Goal: Communication & Community: Answer question/provide support

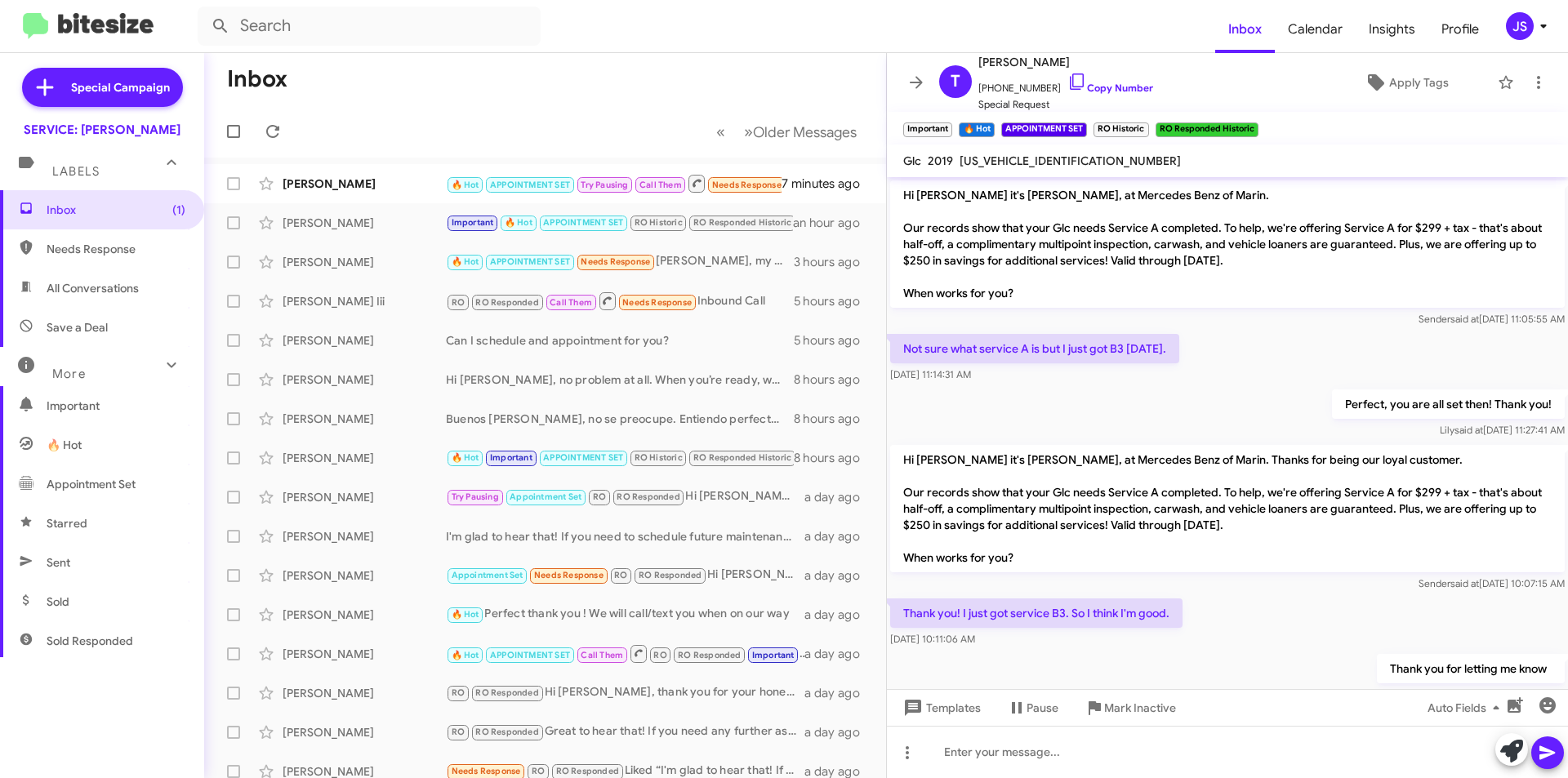
scroll to position [1268, 0]
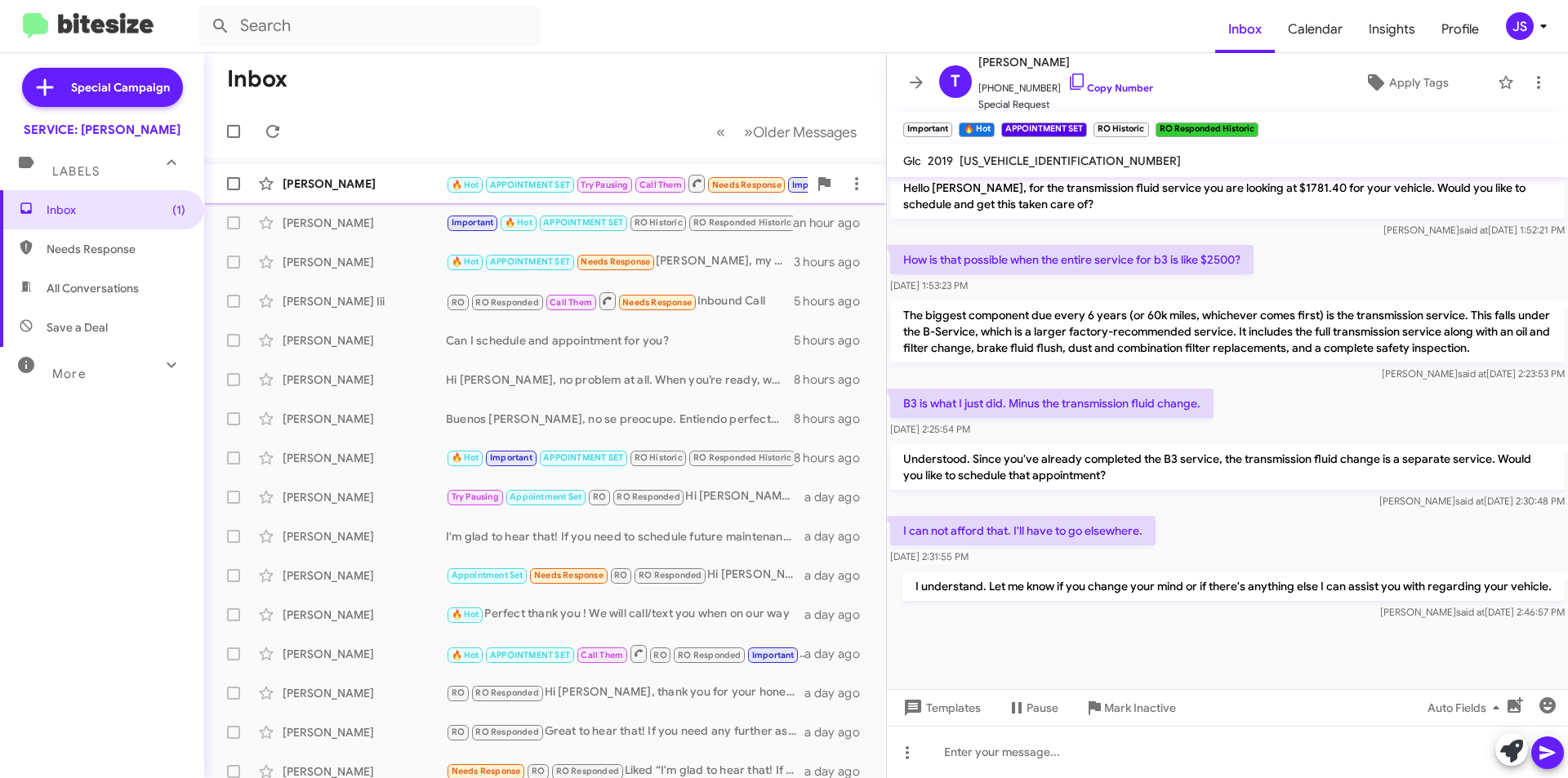
click at [386, 166] on span "Jennifer Johnson 🔥 Hot APPOINTMENT SET Try Pausing Call Them Needs Response Imp…" at bounding box center [544, 183] width 682 height 39
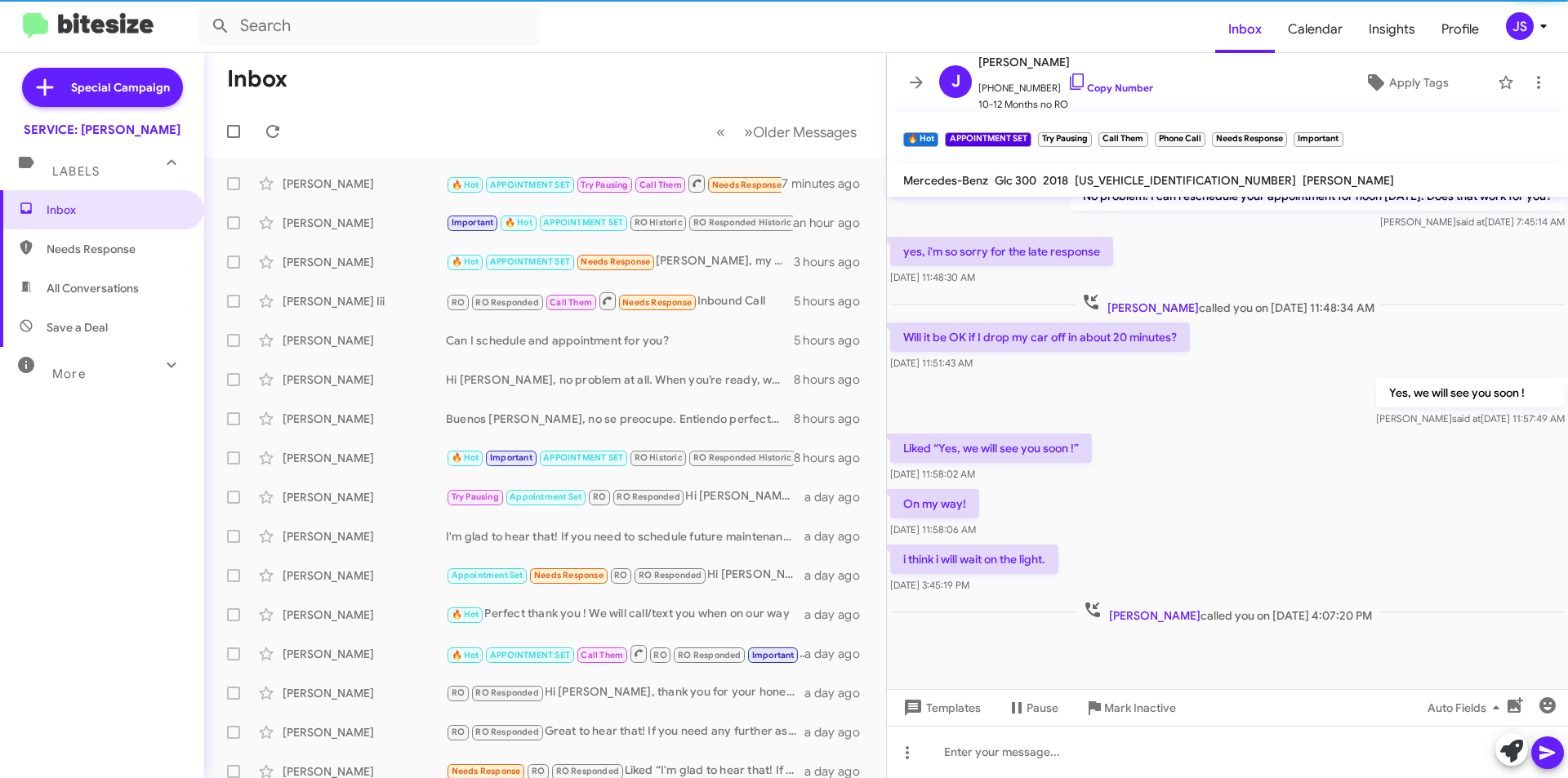
scroll to position [656, 0]
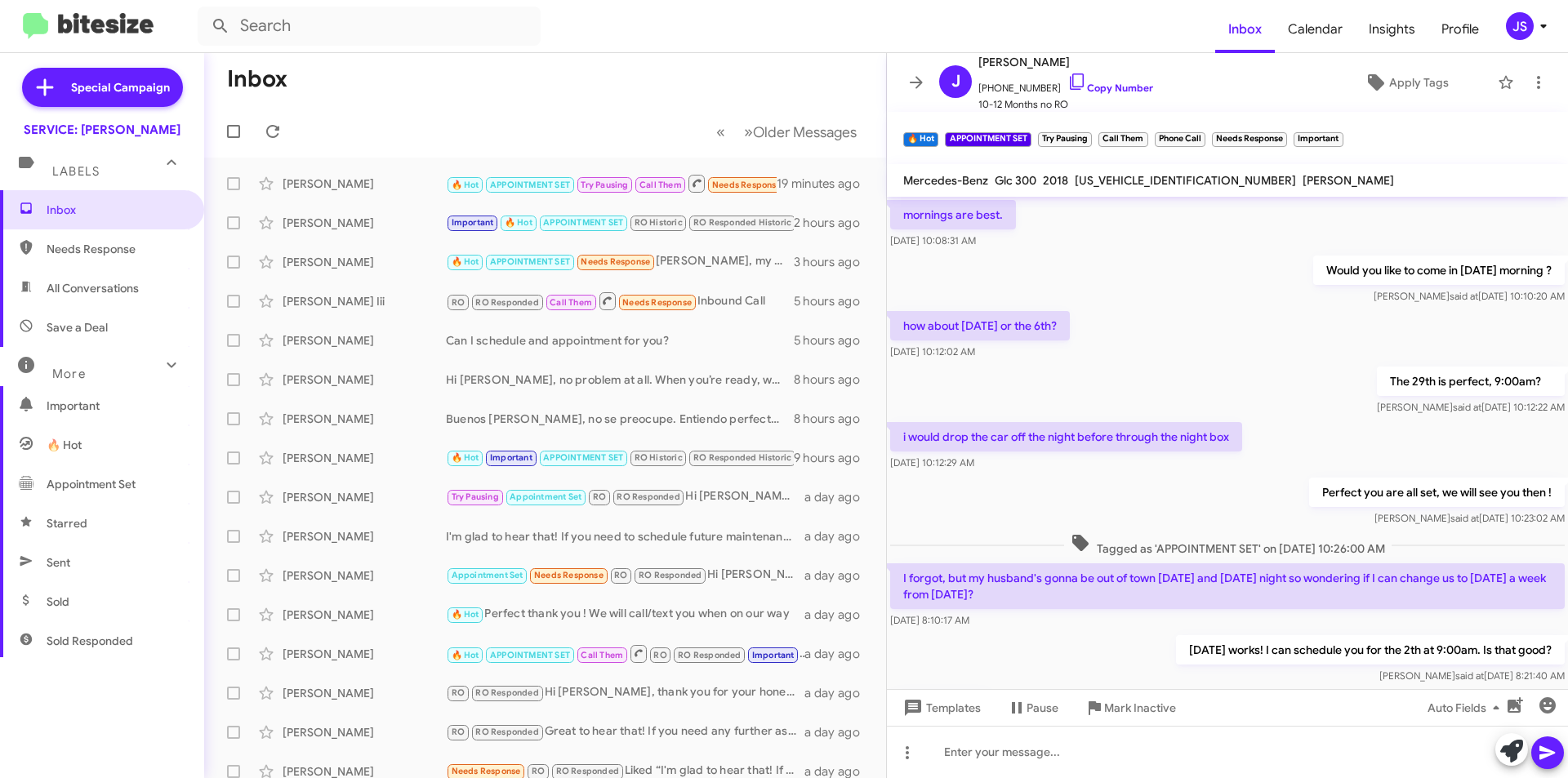
scroll to position [656, 0]
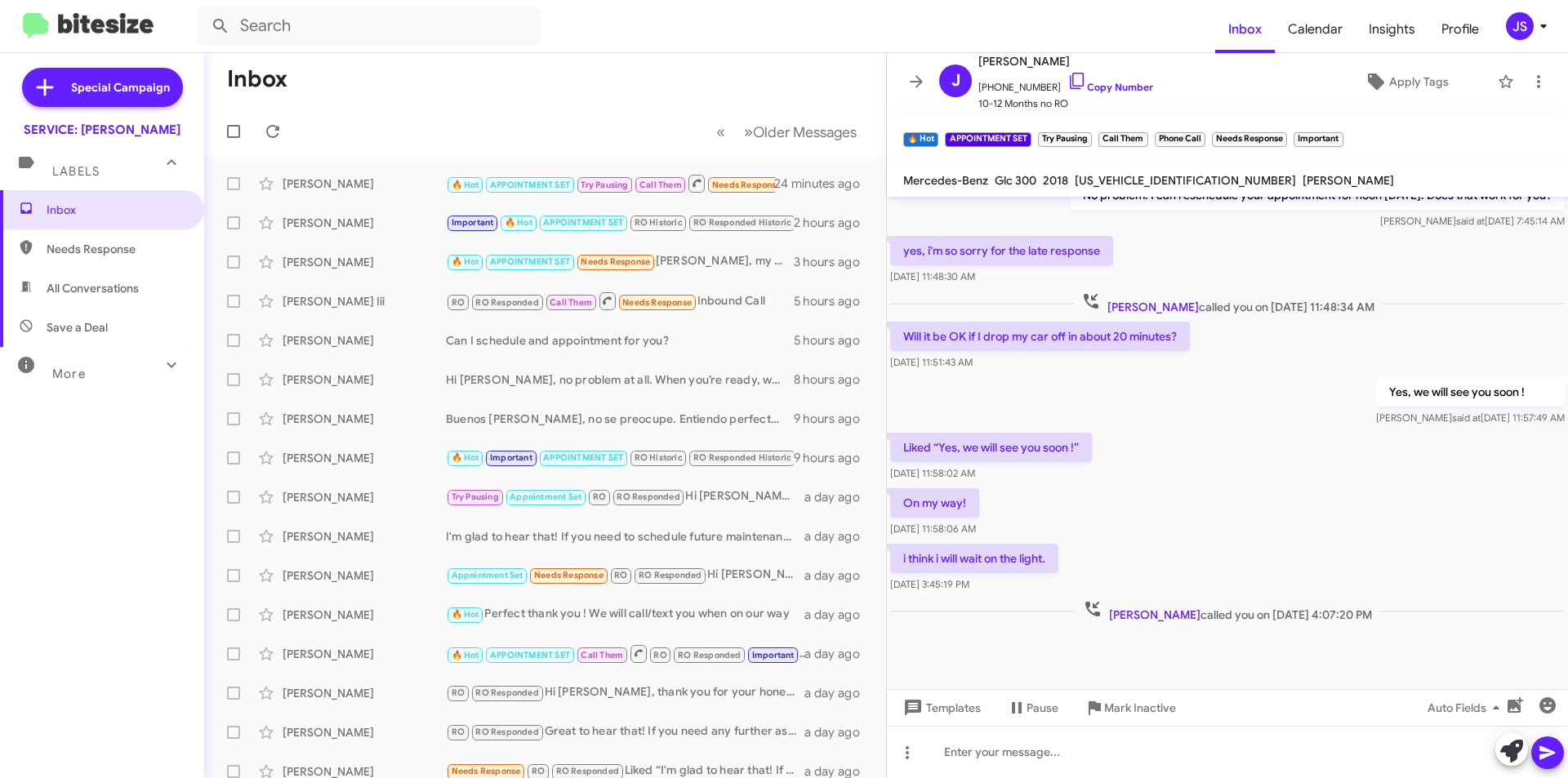
scroll to position [656, 0]
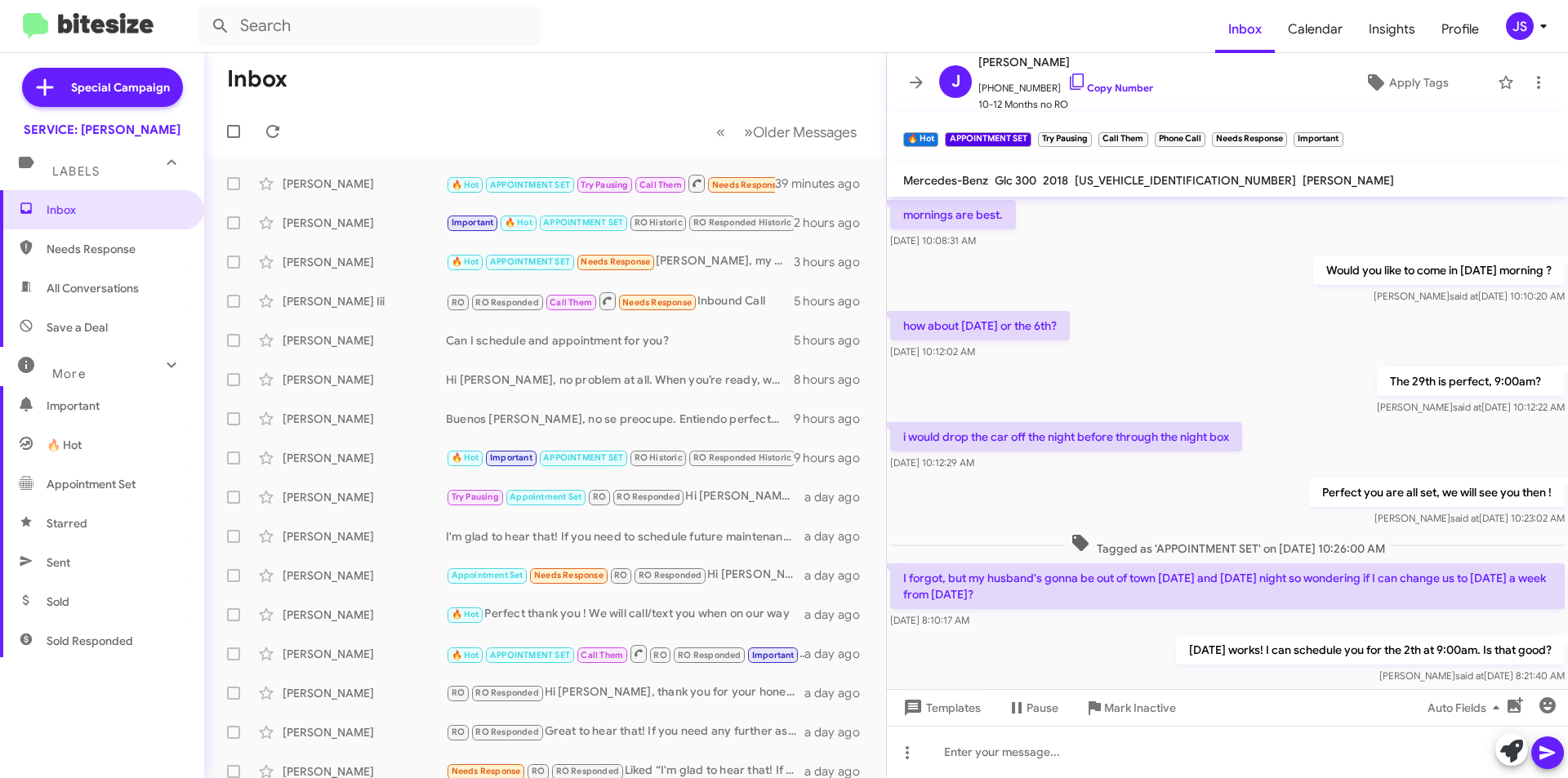
scroll to position [656, 0]
